Goal: Transaction & Acquisition: Purchase product/service

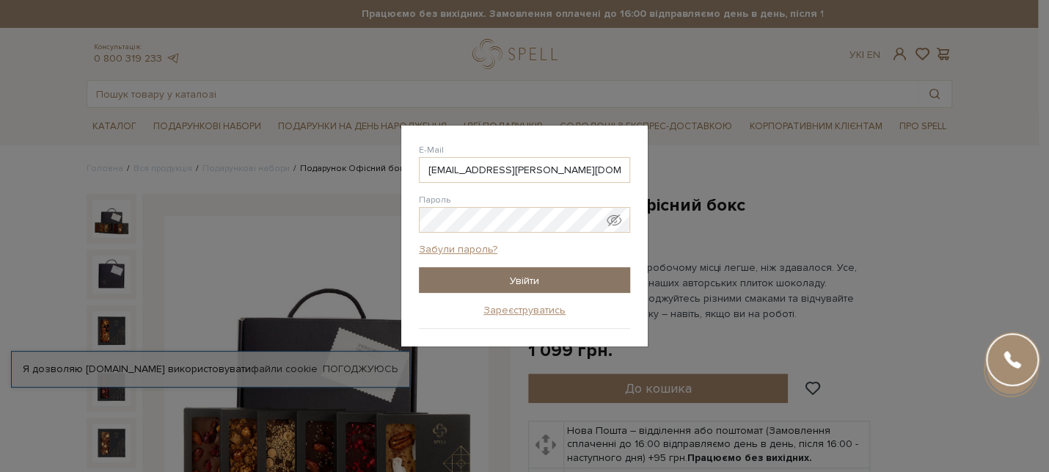
click at [530, 276] on input "Увійти" at bounding box center [524, 280] width 211 height 26
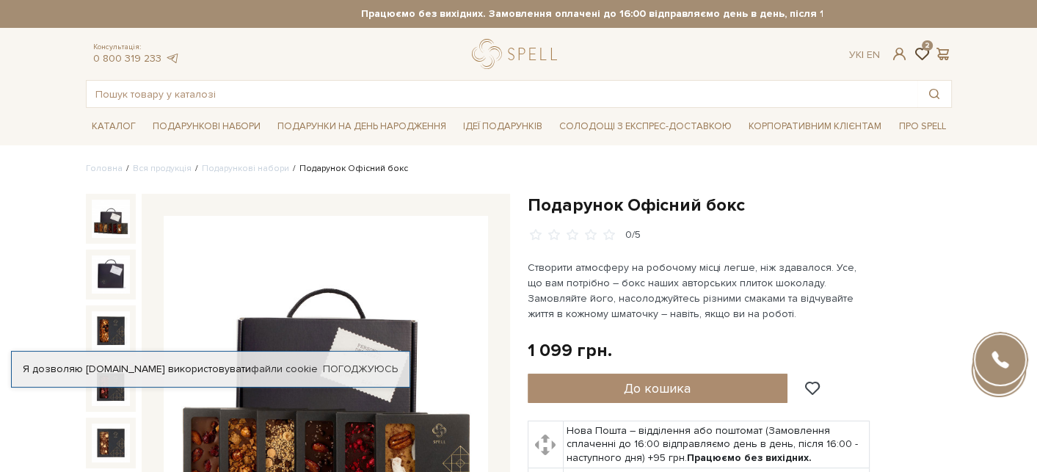
click at [916, 48] on span at bounding box center [921, 53] width 18 height 15
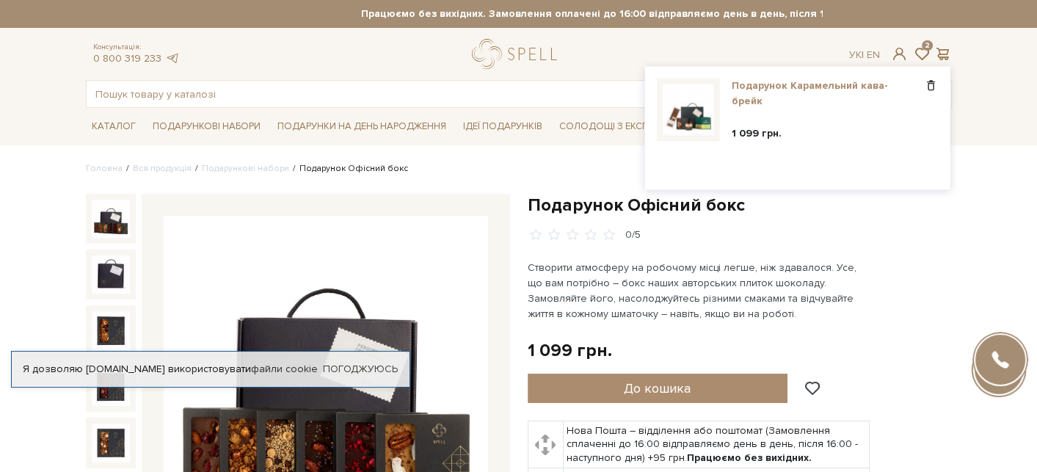
click at [793, 87] on link "Подарунок Карамельний кава-брейк" at bounding box center [827, 93] width 191 height 31
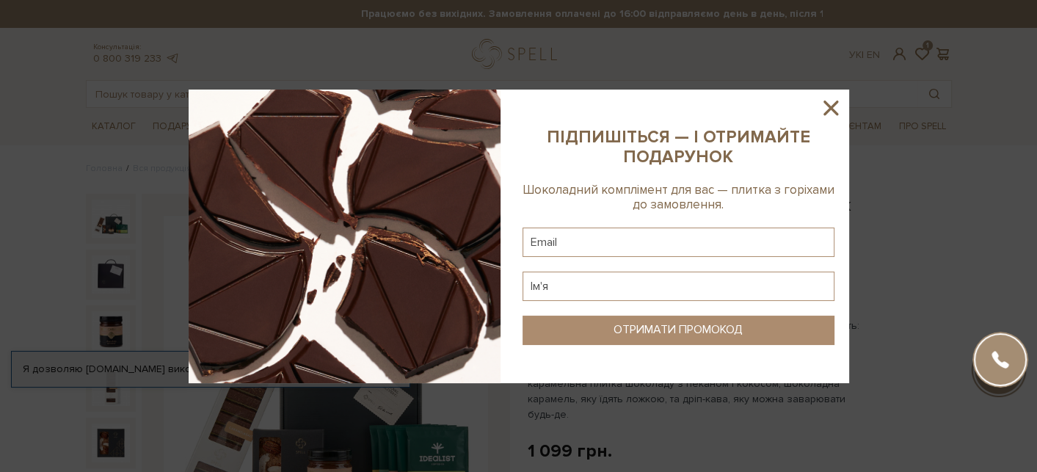
click at [831, 105] on icon at bounding box center [830, 107] width 25 height 25
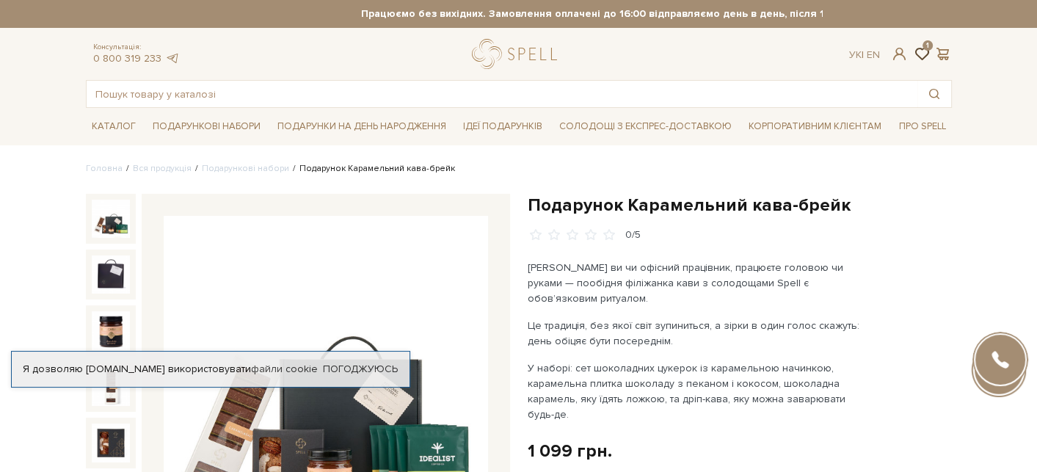
drag, startPoint x: 915, startPoint y: 47, endPoint x: 925, endPoint y: 50, distance: 10.0
click at [917, 47] on span at bounding box center [921, 53] width 18 height 15
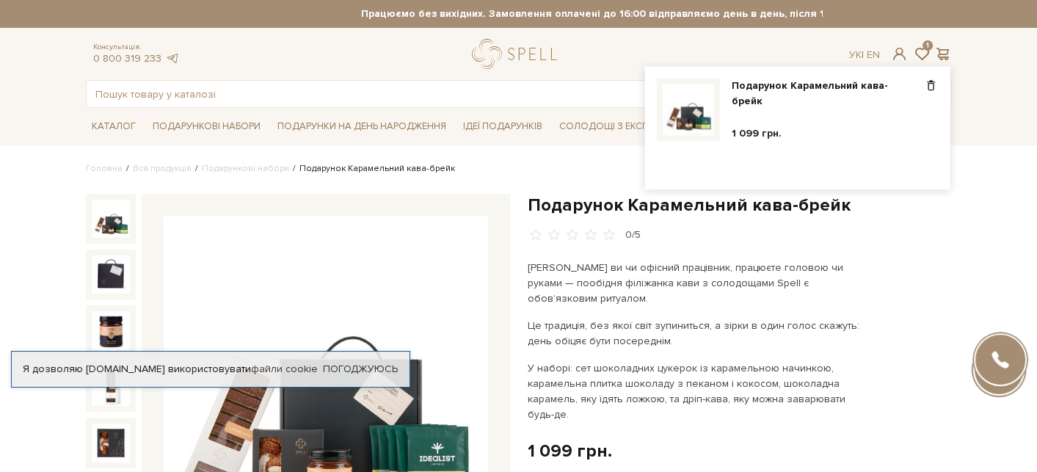
click at [532, 72] on div "Консультація: 0 800 319 233 Ук | En | 1 #подарунок #набір цукерок #Колекція до …" at bounding box center [519, 73] width 884 height 69
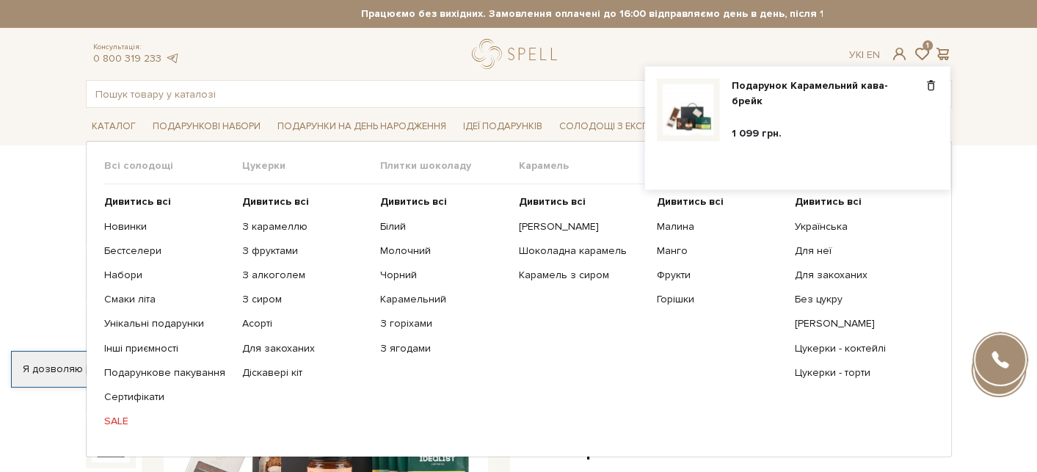
click at [125, 422] on link "SALE" at bounding box center [167, 421] width 127 height 13
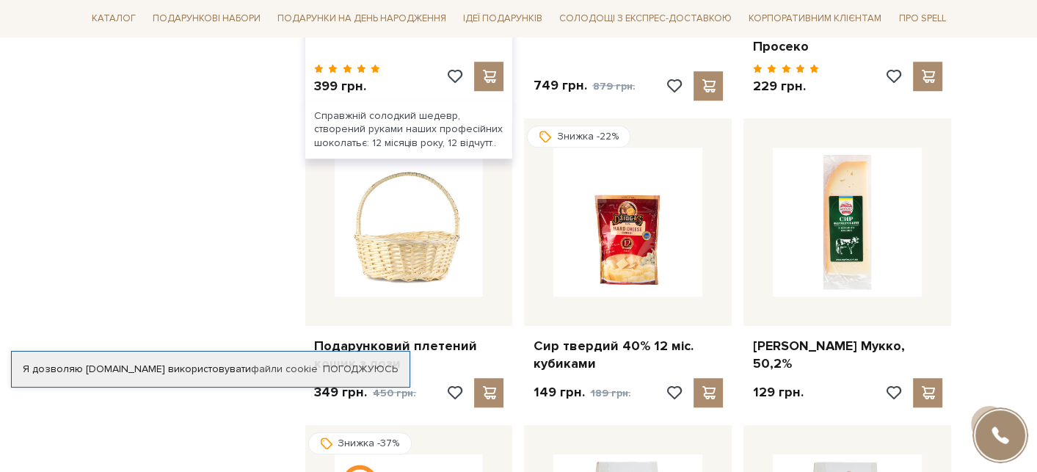
scroll to position [1027, 0]
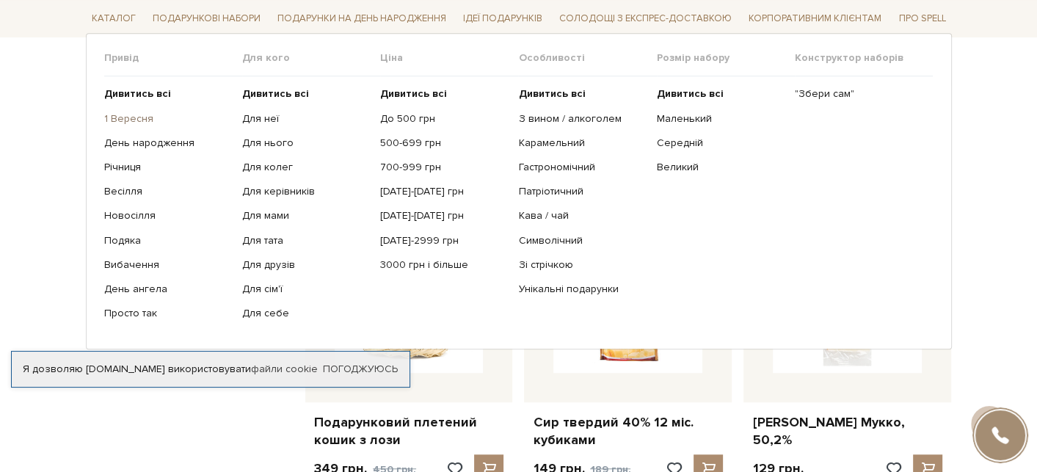
click at [139, 117] on link "1 Вересня" at bounding box center [167, 118] width 127 height 13
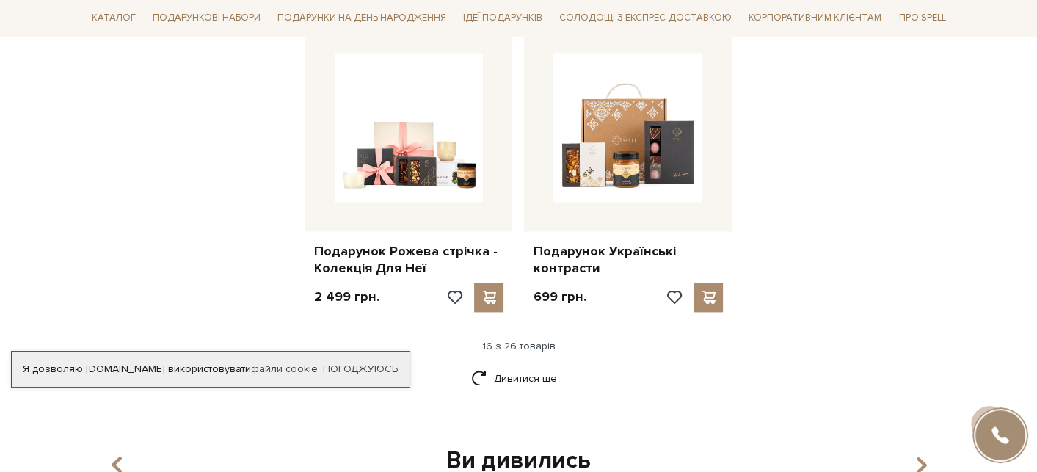
scroll to position [1847, 0]
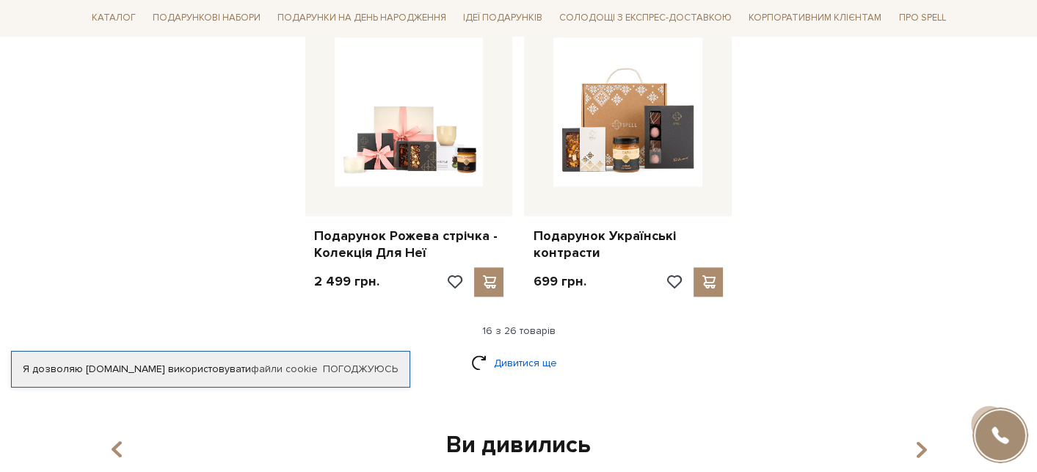
click at [472, 350] on link "Дивитися ще" at bounding box center [518, 363] width 95 height 26
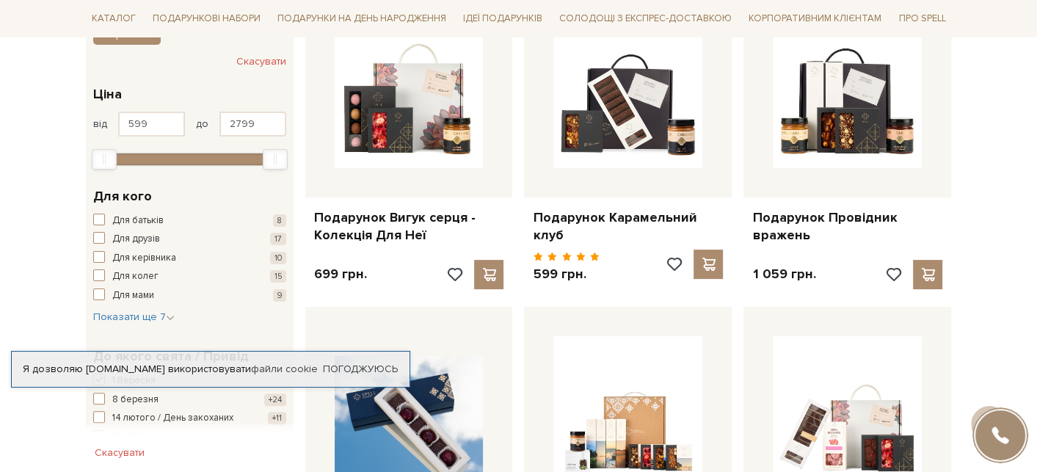
scroll to position [147, 0]
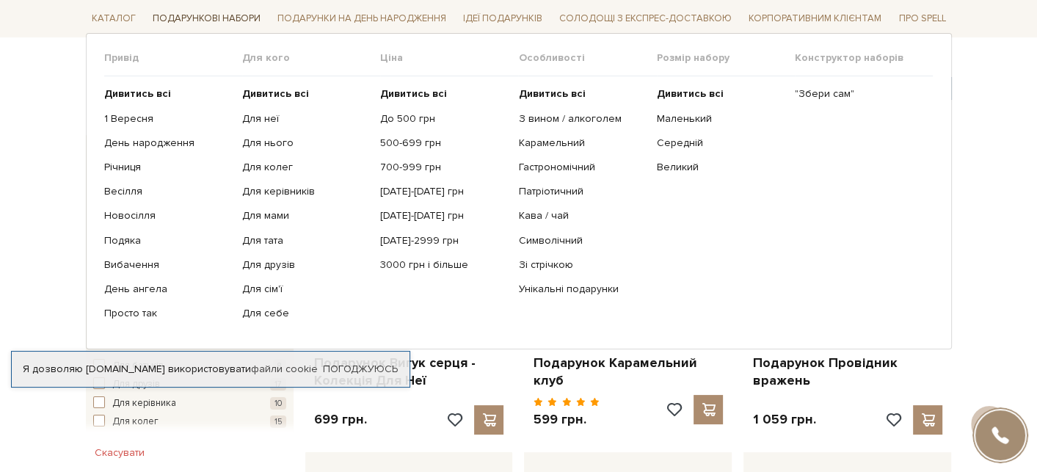
click at [232, 23] on span "Подарункові набори" at bounding box center [207, 18] width 120 height 23
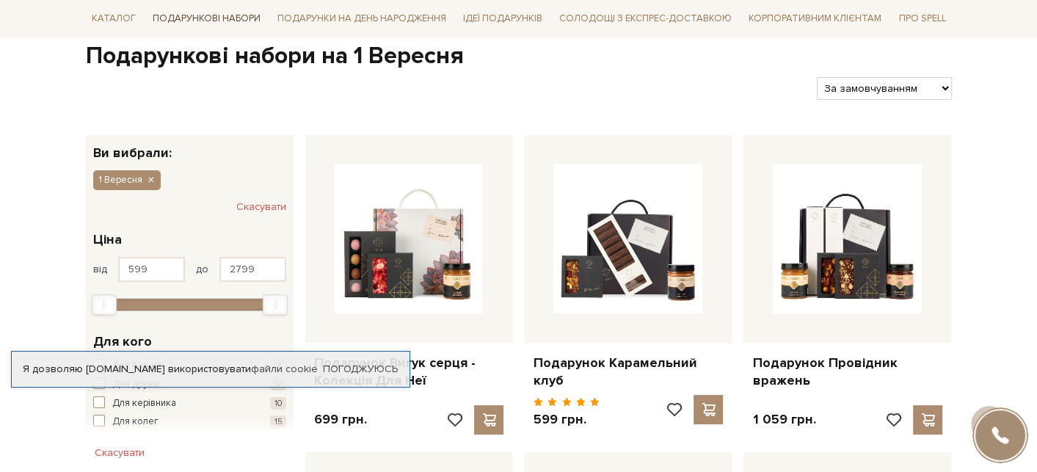
click at [196, 10] on span "Подарункові набори" at bounding box center [207, 18] width 120 height 23
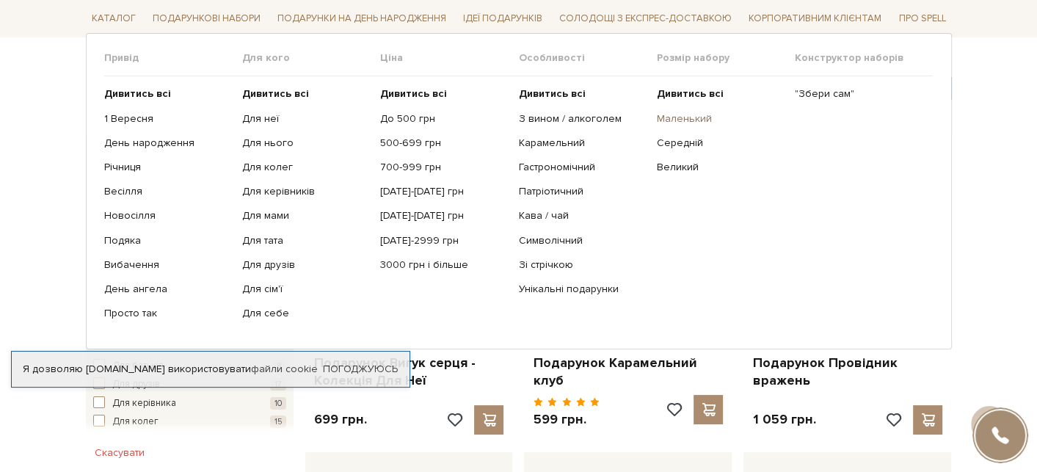
click at [692, 116] on link "Маленький" at bounding box center [720, 118] width 127 height 13
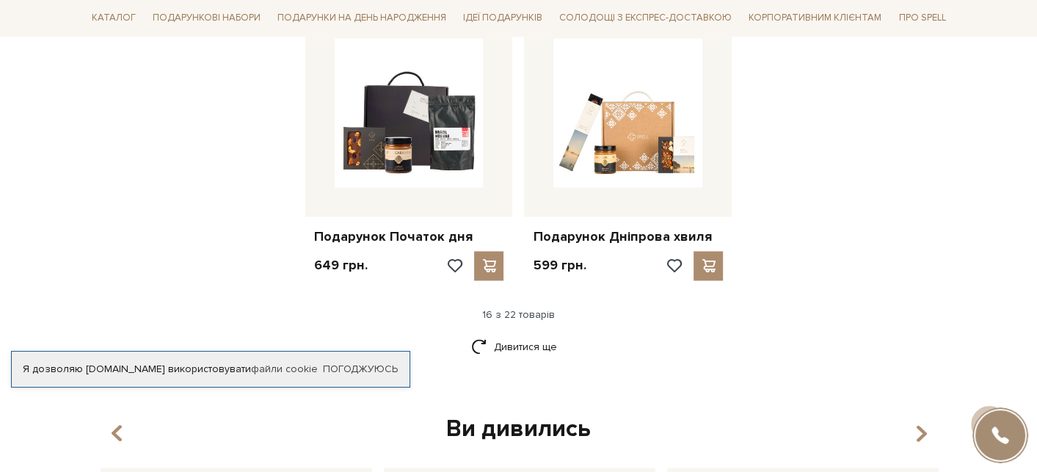
scroll to position [1835, 0]
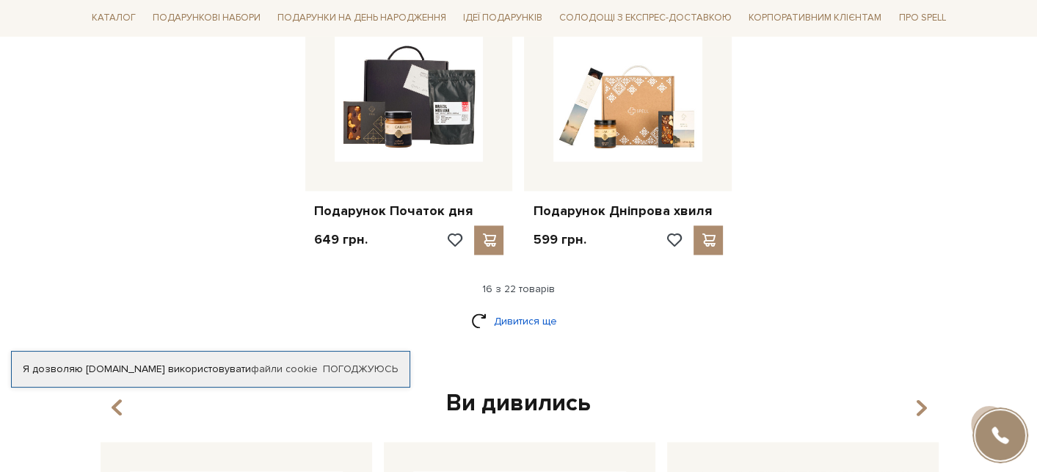
click at [489, 318] on link "Дивитися ще" at bounding box center [518, 321] width 95 height 26
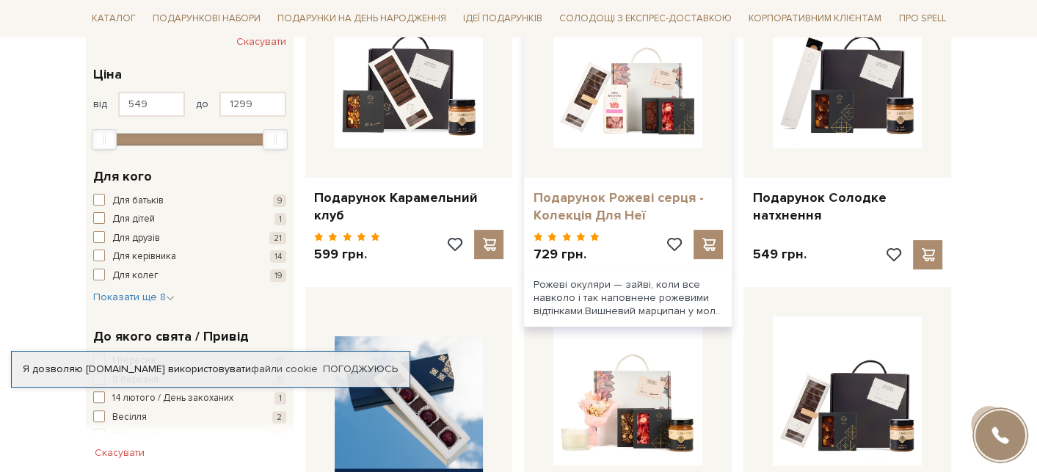
scroll to position [294, 0]
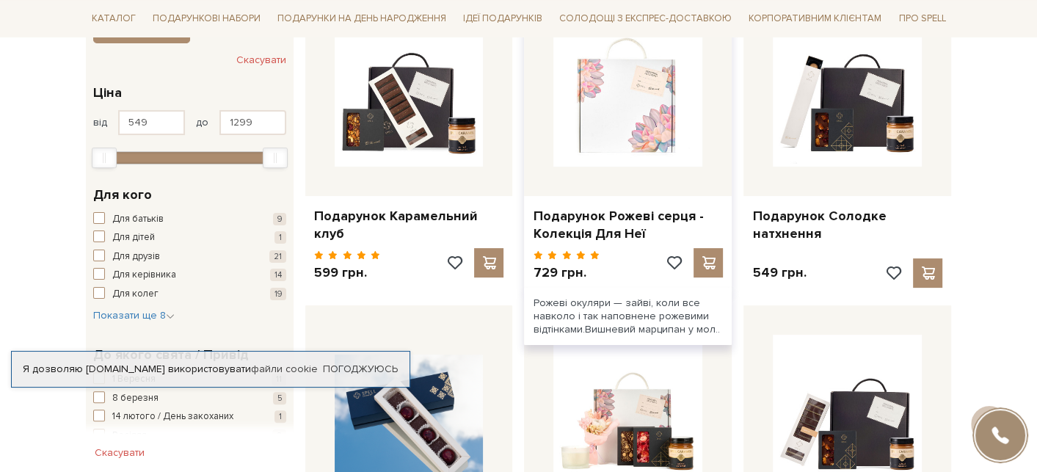
click at [658, 85] on img at bounding box center [627, 92] width 149 height 149
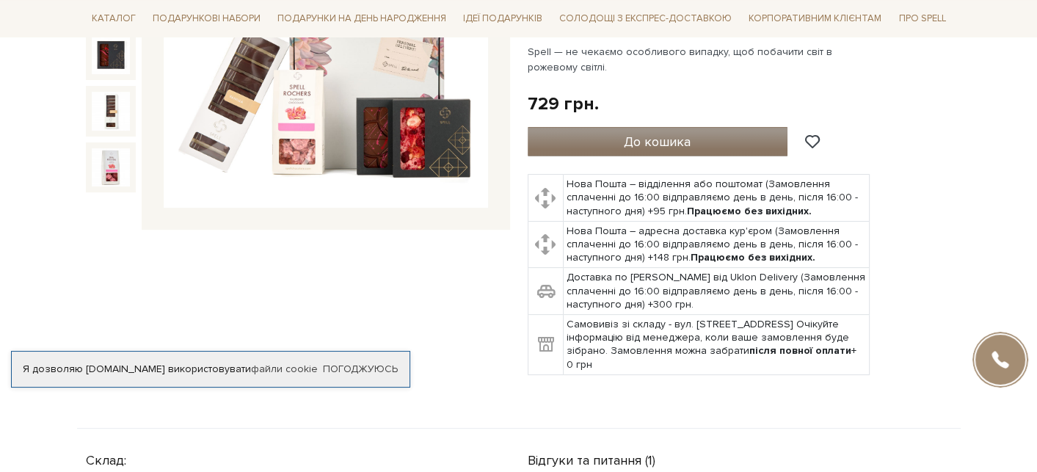
scroll to position [367, 0]
